Goal: Check status: Check status

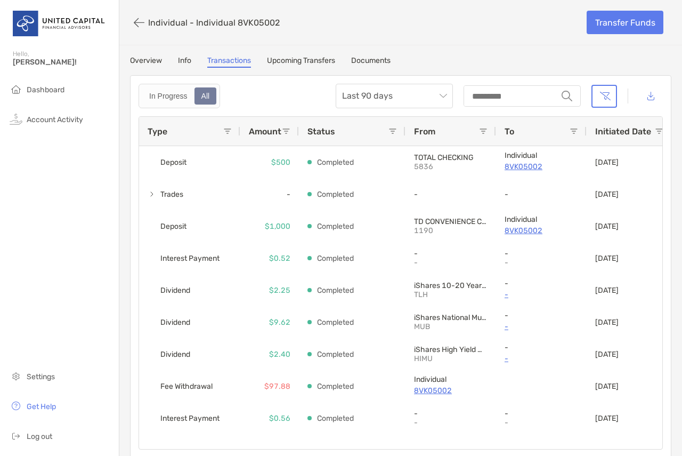
click at [161, 28] on div "Individual - Individual 8VK05002" at bounding box center [354, 23] width 449 height 20
click at [160, 19] on p "Individual - Individual 8VK05002" at bounding box center [214, 23] width 132 height 10
click at [143, 21] on button "button" at bounding box center [139, 23] width 18 height 20
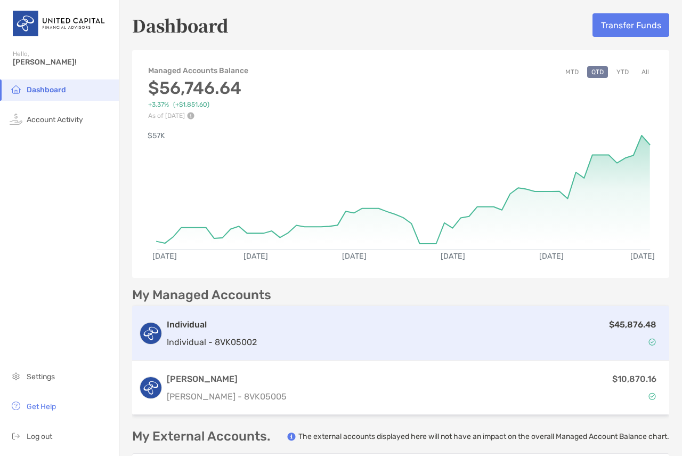
click at [505, 335] on div "$45,876.48" at bounding box center [462, 333] width 402 height 31
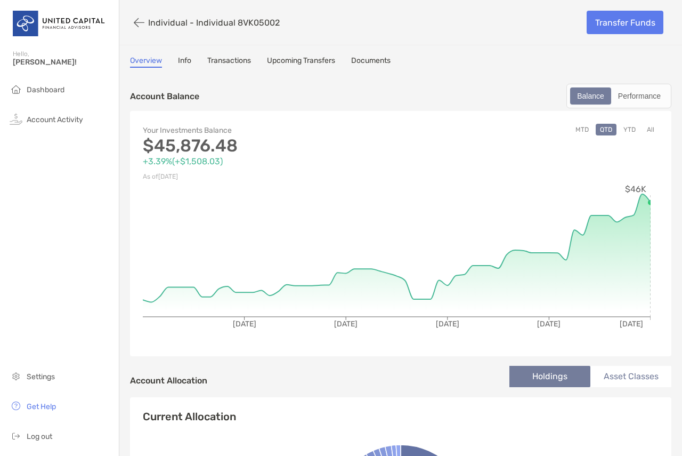
click at [626, 128] on button "YTD" at bounding box center [629, 130] width 21 height 12
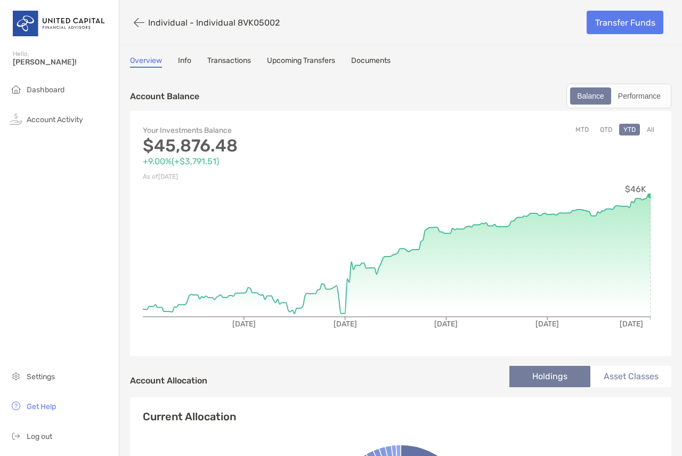
click at [643, 126] on button "All" at bounding box center [651, 130] width 16 height 12
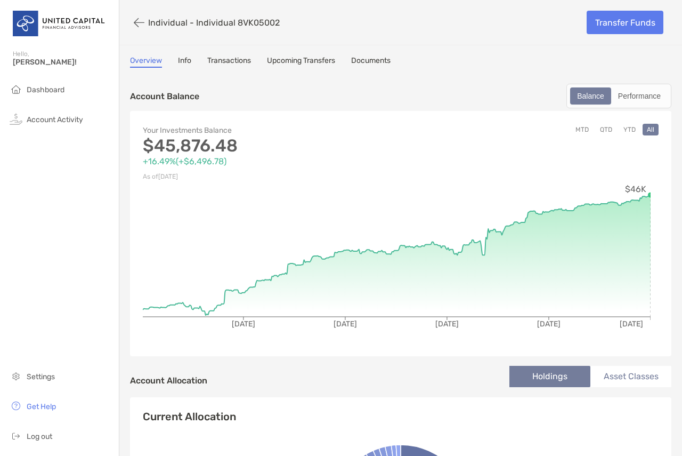
click at [627, 132] on button "YTD" at bounding box center [629, 130] width 21 height 12
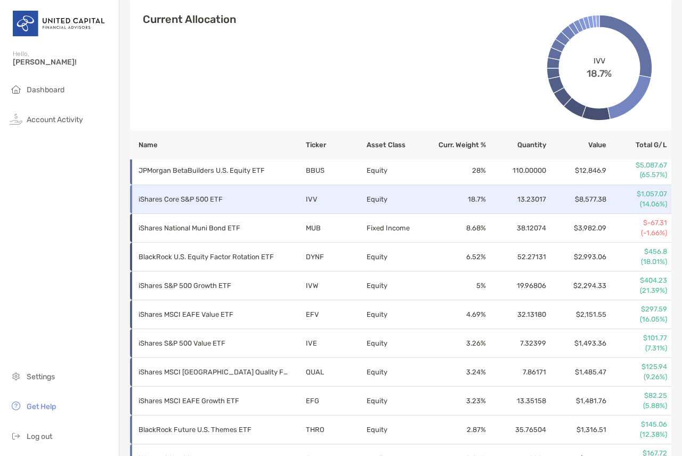
scroll to position [404, 0]
